Goal: Find specific page/section: Find specific page/section

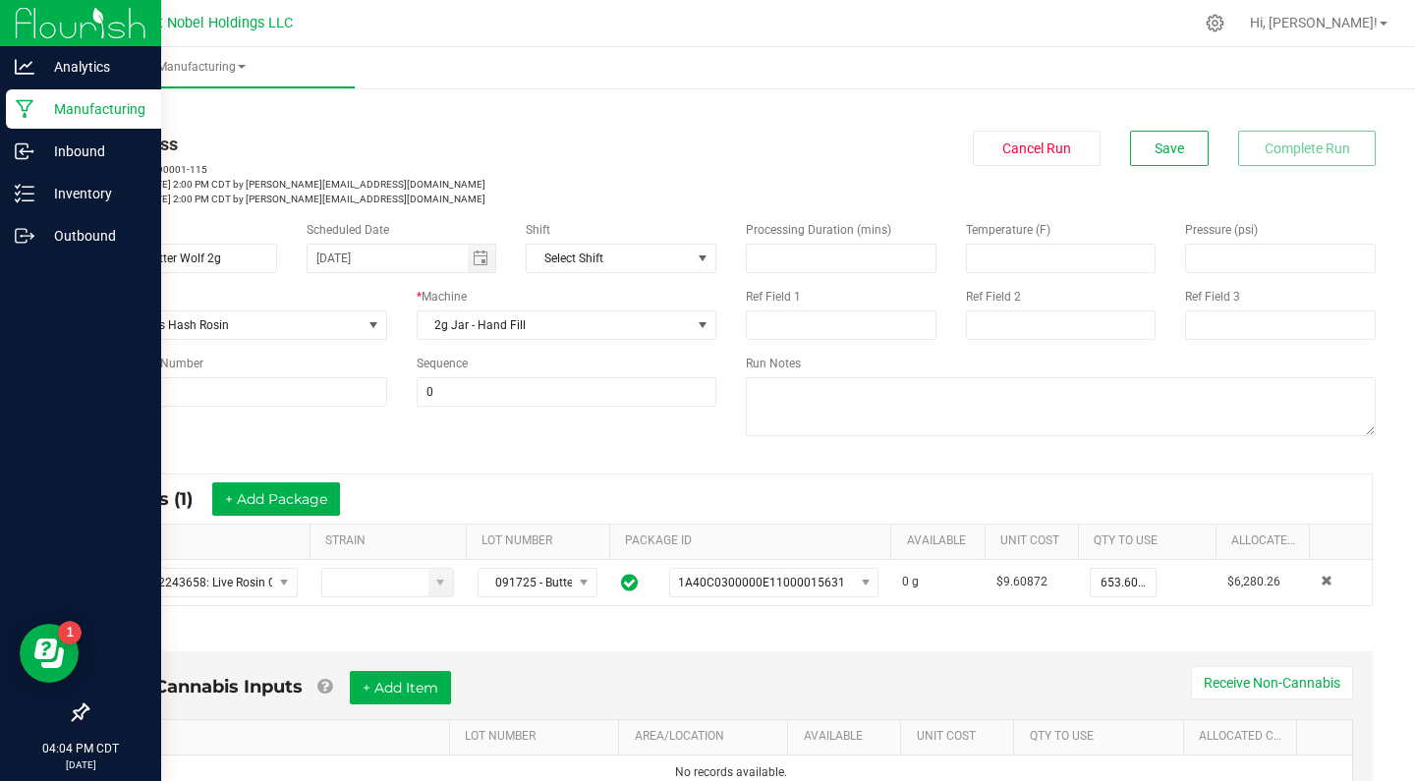
click at [118, 123] on div "Manufacturing" at bounding box center [83, 108] width 155 height 39
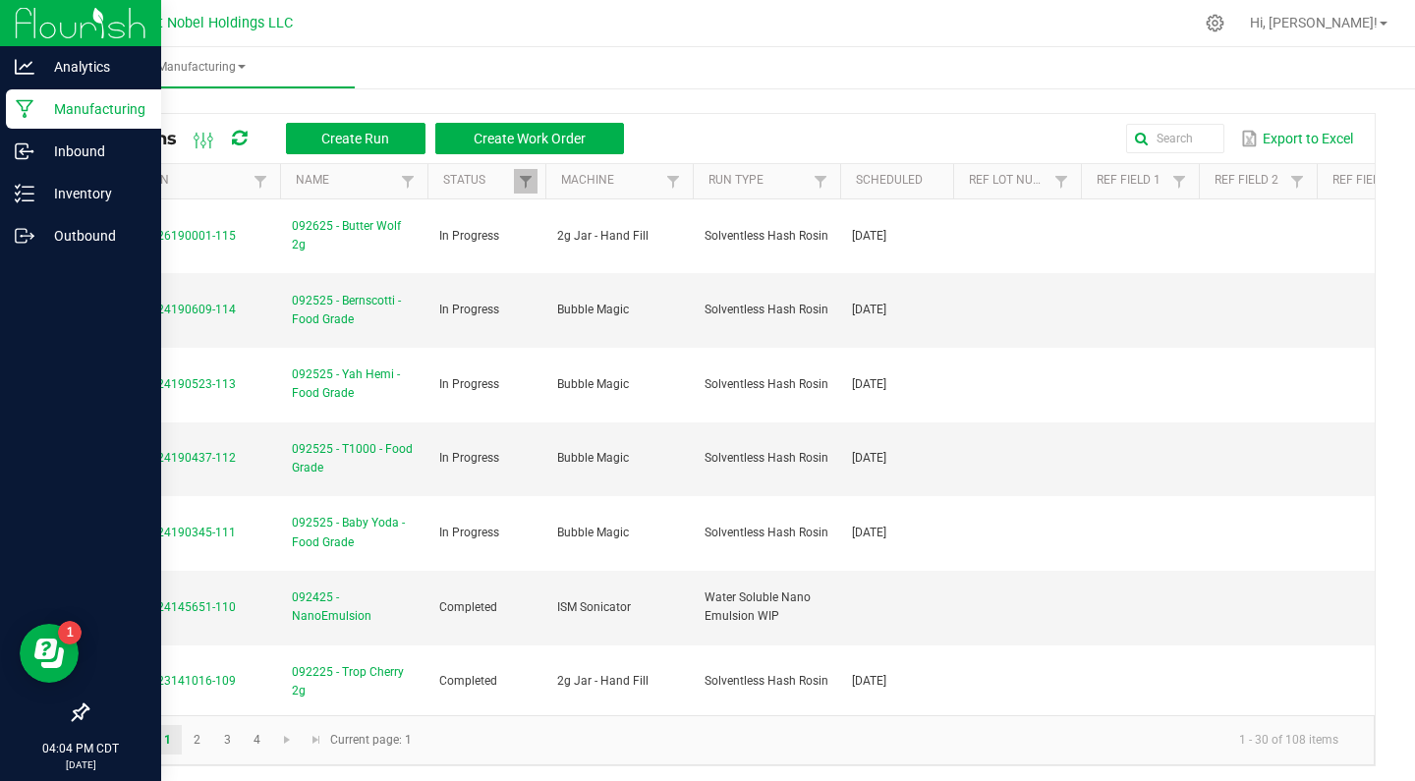
scroll to position [0, 4]
click at [94, 143] on p "Inbound" at bounding box center [93, 152] width 118 height 24
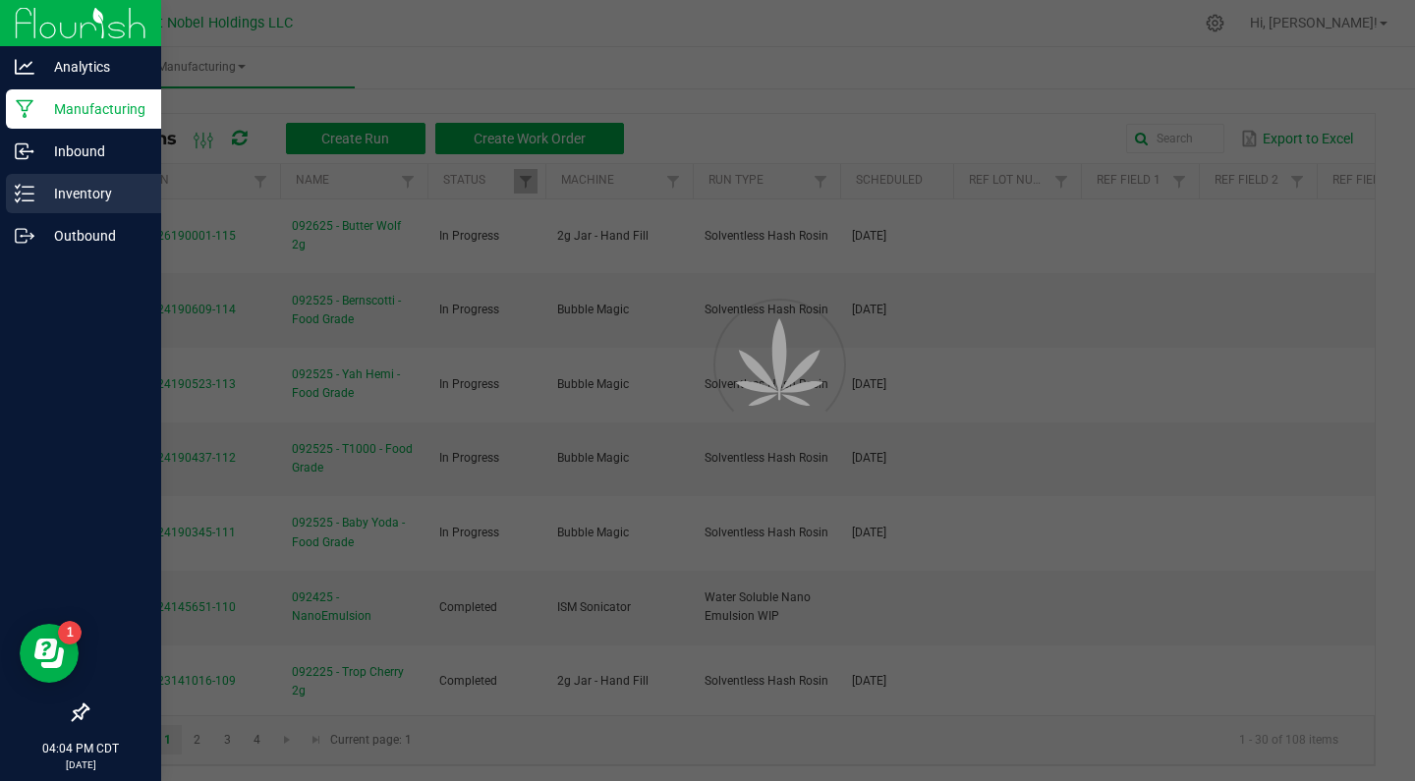
click at [94, 187] on p "Inventory" at bounding box center [93, 194] width 118 height 24
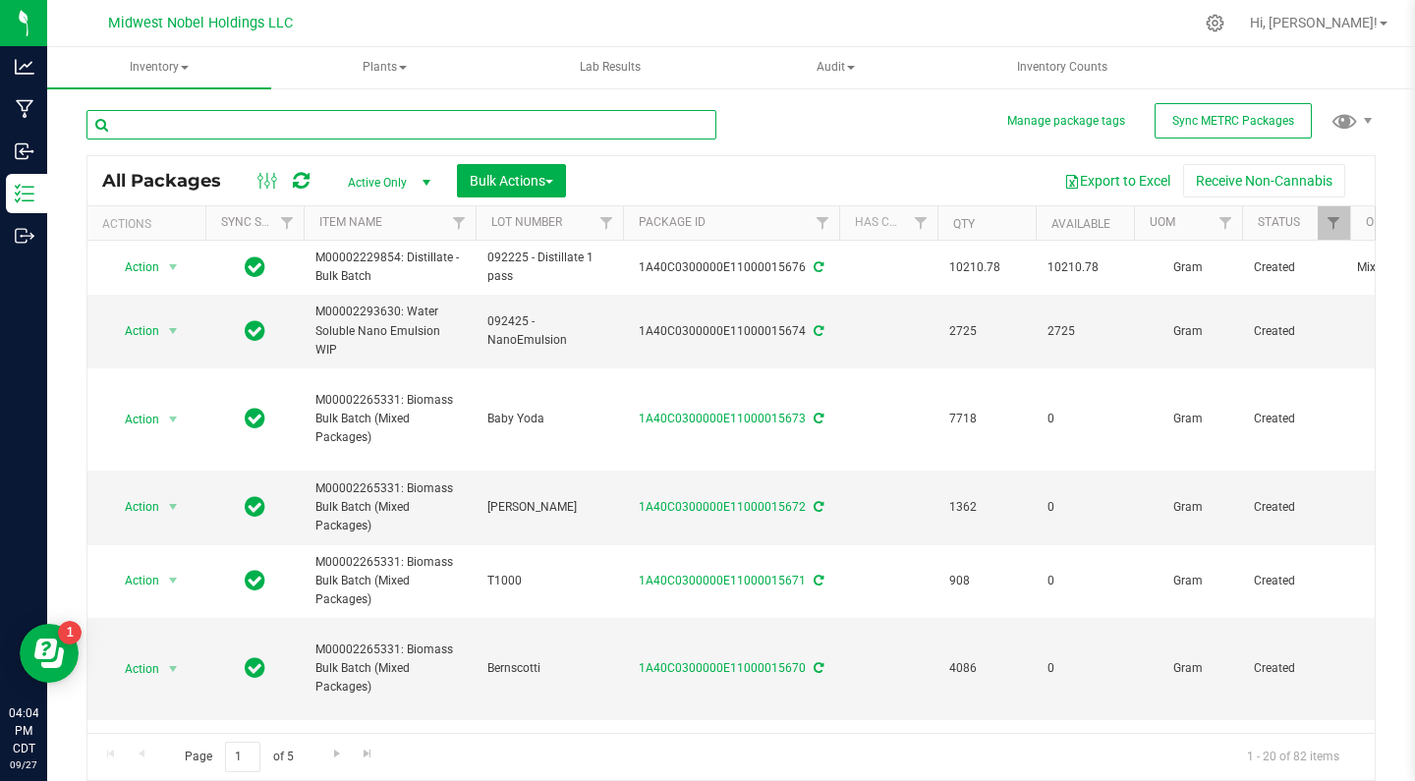
click at [302, 132] on input "text" at bounding box center [401, 124] width 630 height 29
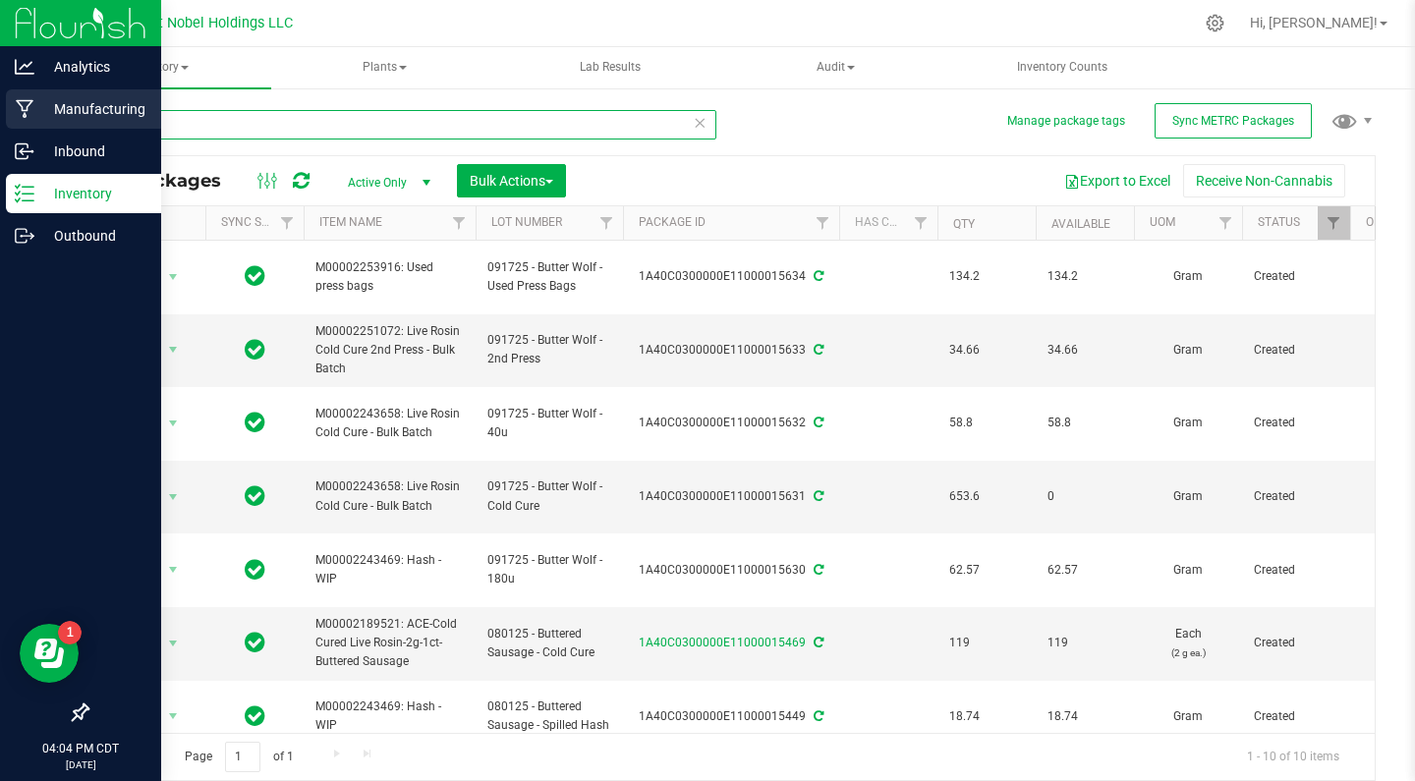
type input "butter"
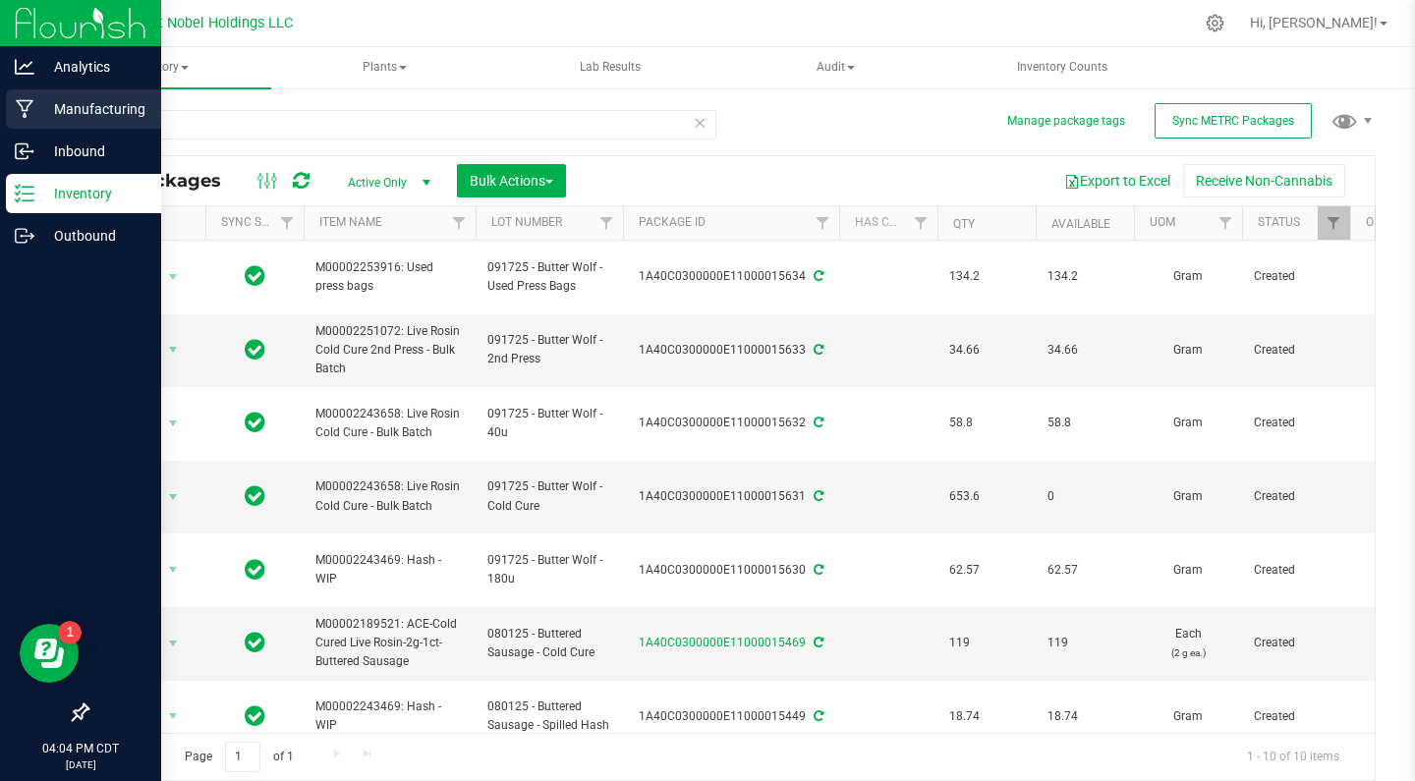
click at [104, 101] on p "Manufacturing" at bounding box center [93, 109] width 118 height 24
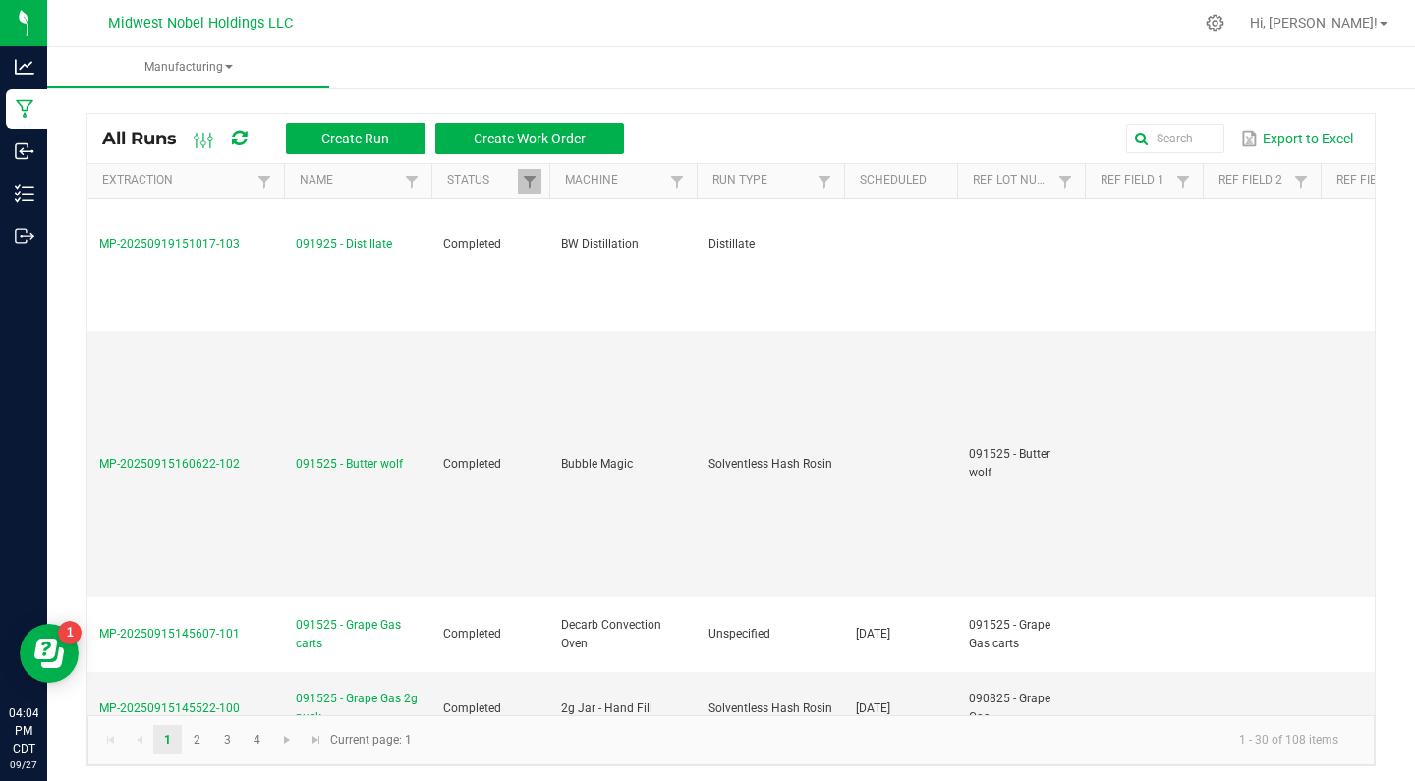
scroll to position [1221, 0]
click at [379, 453] on span "091525 - Butter wolf" at bounding box center [349, 462] width 107 height 19
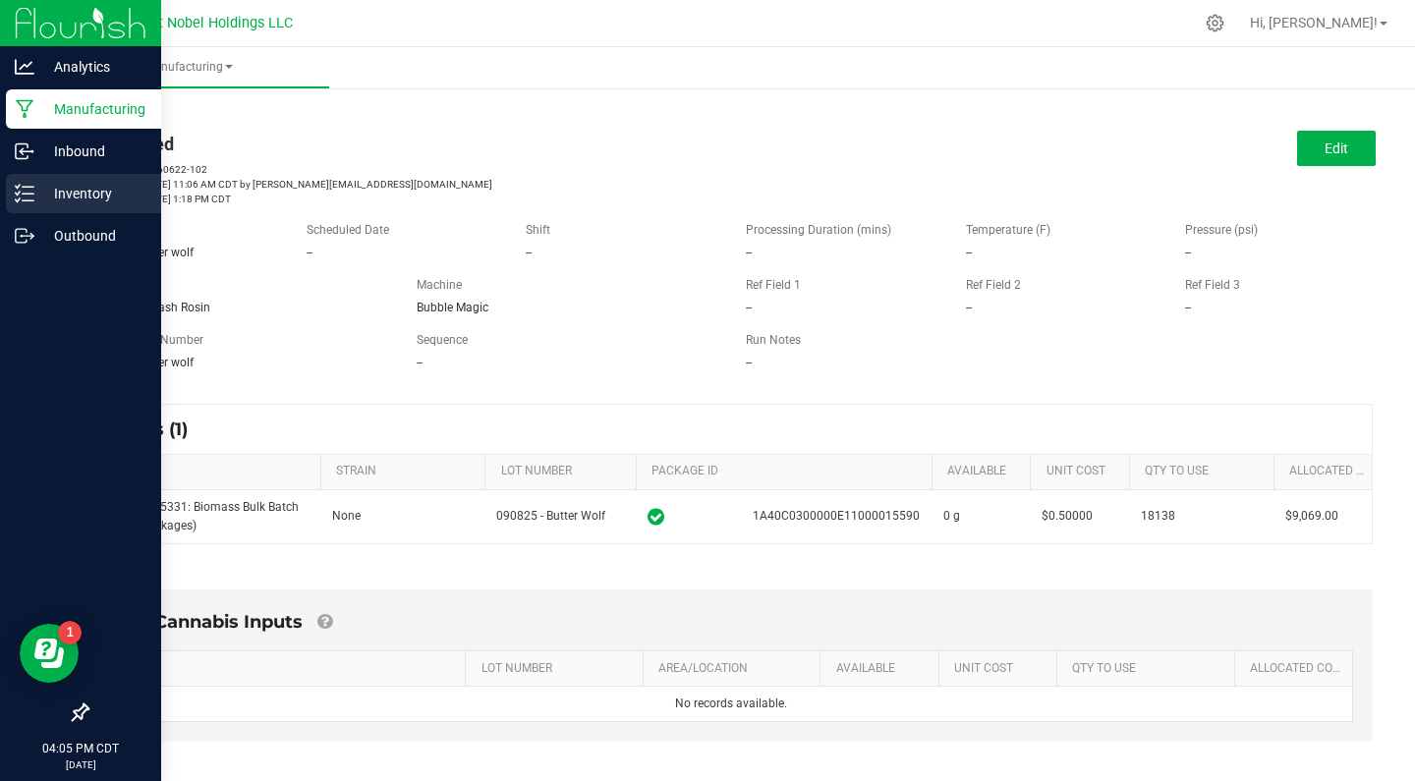
click at [107, 208] on div "Inventory" at bounding box center [83, 193] width 155 height 39
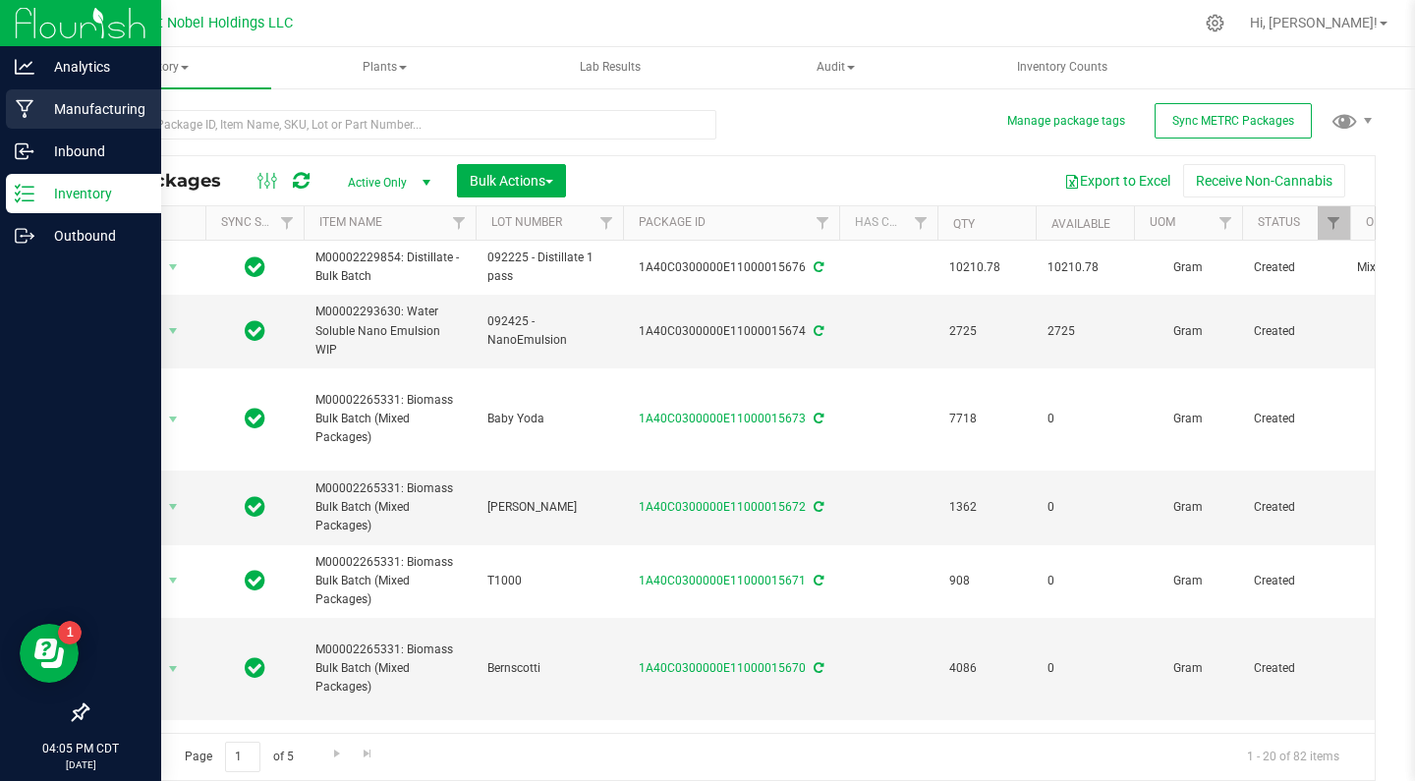
click at [69, 118] on p "Manufacturing" at bounding box center [93, 109] width 118 height 24
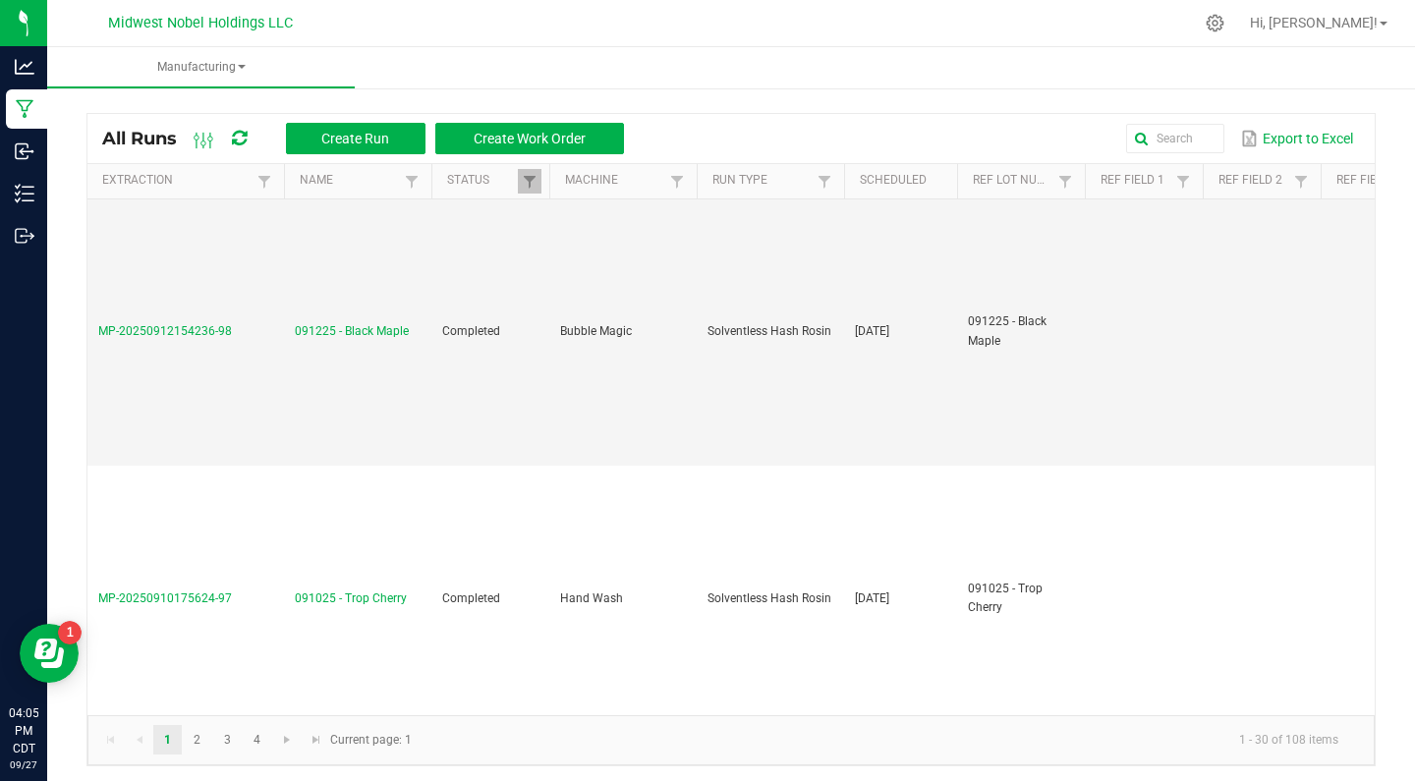
scroll to position [0, 1]
click at [358, 322] on span "091225 - Black Maple" at bounding box center [352, 331] width 114 height 19
